Goal: Obtain resource: Download file/media

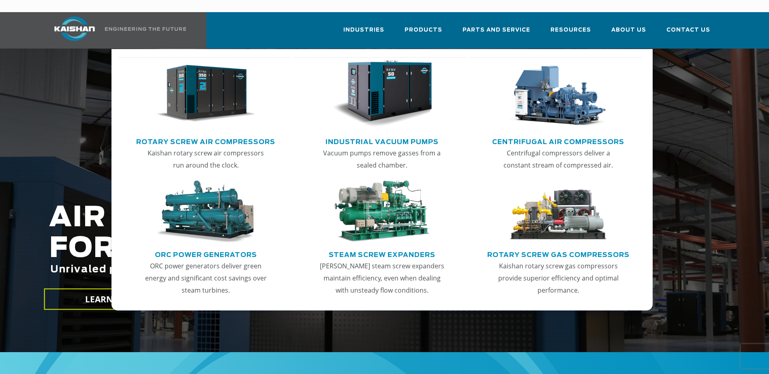
click at [218, 96] on img "Main menu" at bounding box center [206, 93] width 100 height 67
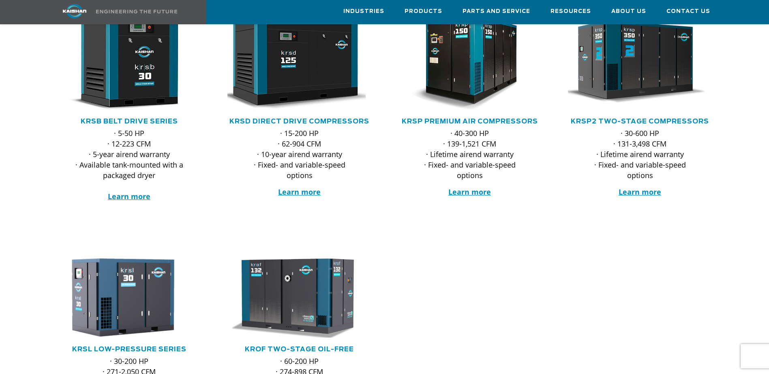
scroll to position [162, 0]
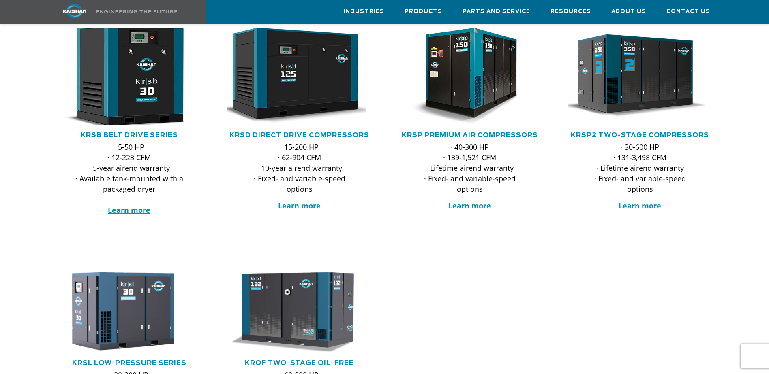
click at [119, 83] on img at bounding box center [123, 76] width 159 height 107
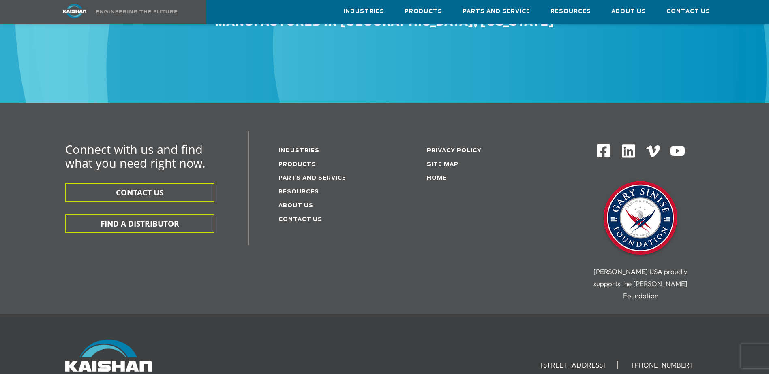
scroll to position [2539, 0]
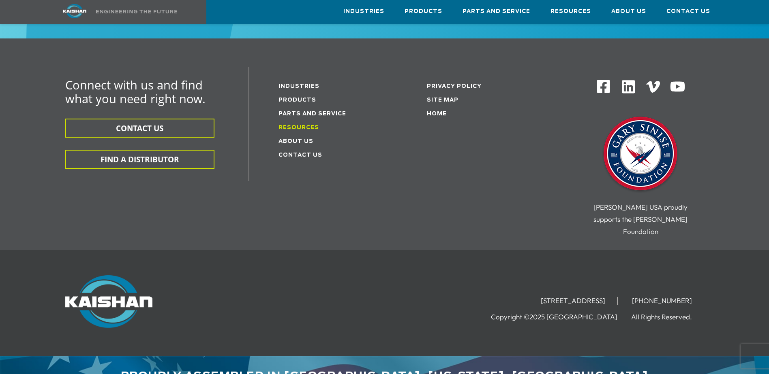
click at [291, 125] on link "Resources" at bounding box center [298, 127] width 41 height 5
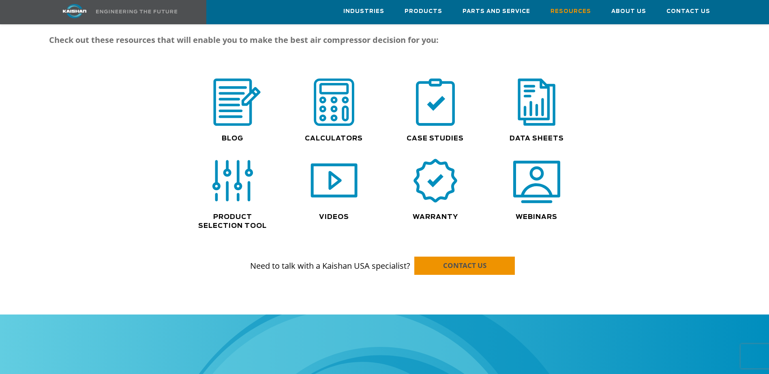
scroll to position [527, 0]
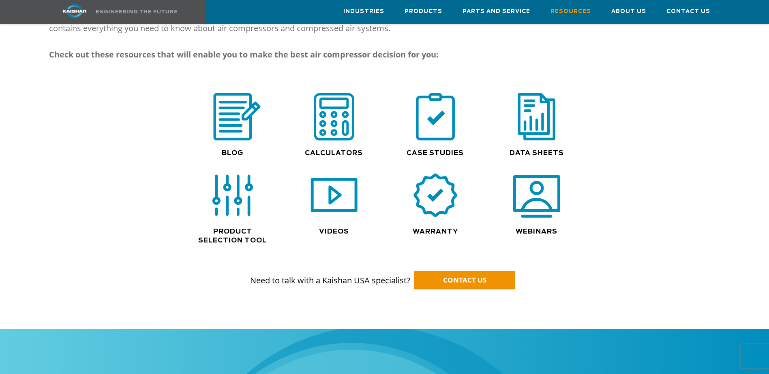
click at [541, 130] on div ".path{fill:none;stroke:#333;stroke-miterlimit:10;stroke-width:1.5px;}" at bounding box center [536, 121] width 93 height 56
click at [537, 118] on img at bounding box center [537, 117] width 52 height 52
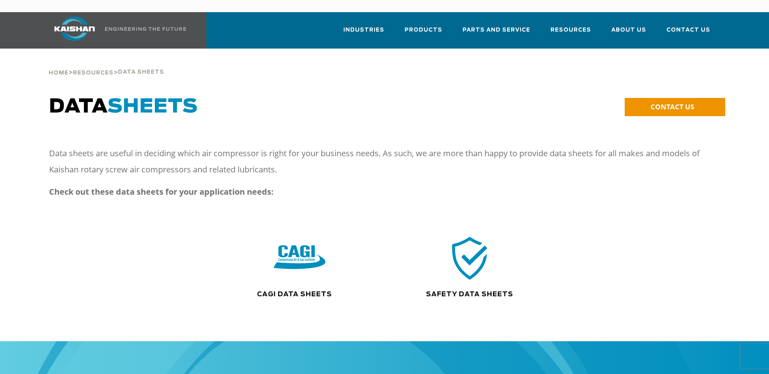
click at [298, 252] on img at bounding box center [300, 258] width 52 height 52
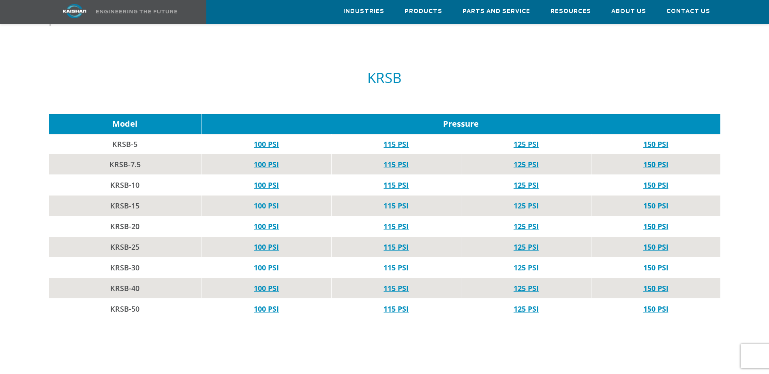
scroll to position [405, 0]
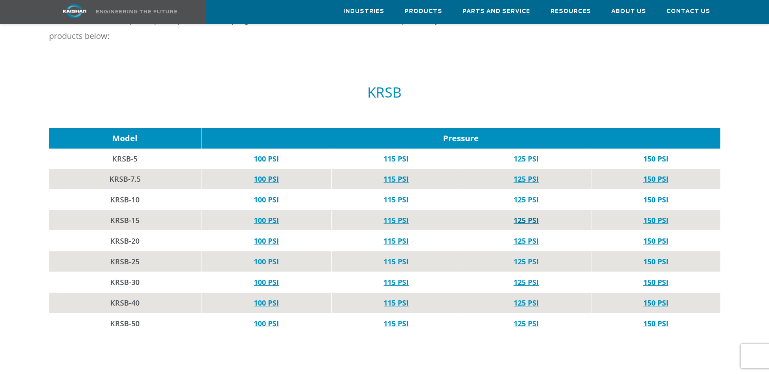
click at [523, 216] on link "125 PSI" at bounding box center [525, 221] width 25 height 10
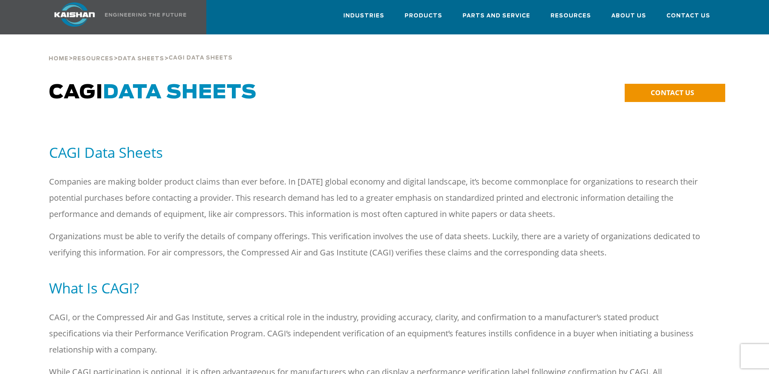
scroll to position [0, 0]
